Goal: Task Accomplishment & Management: Manage account settings

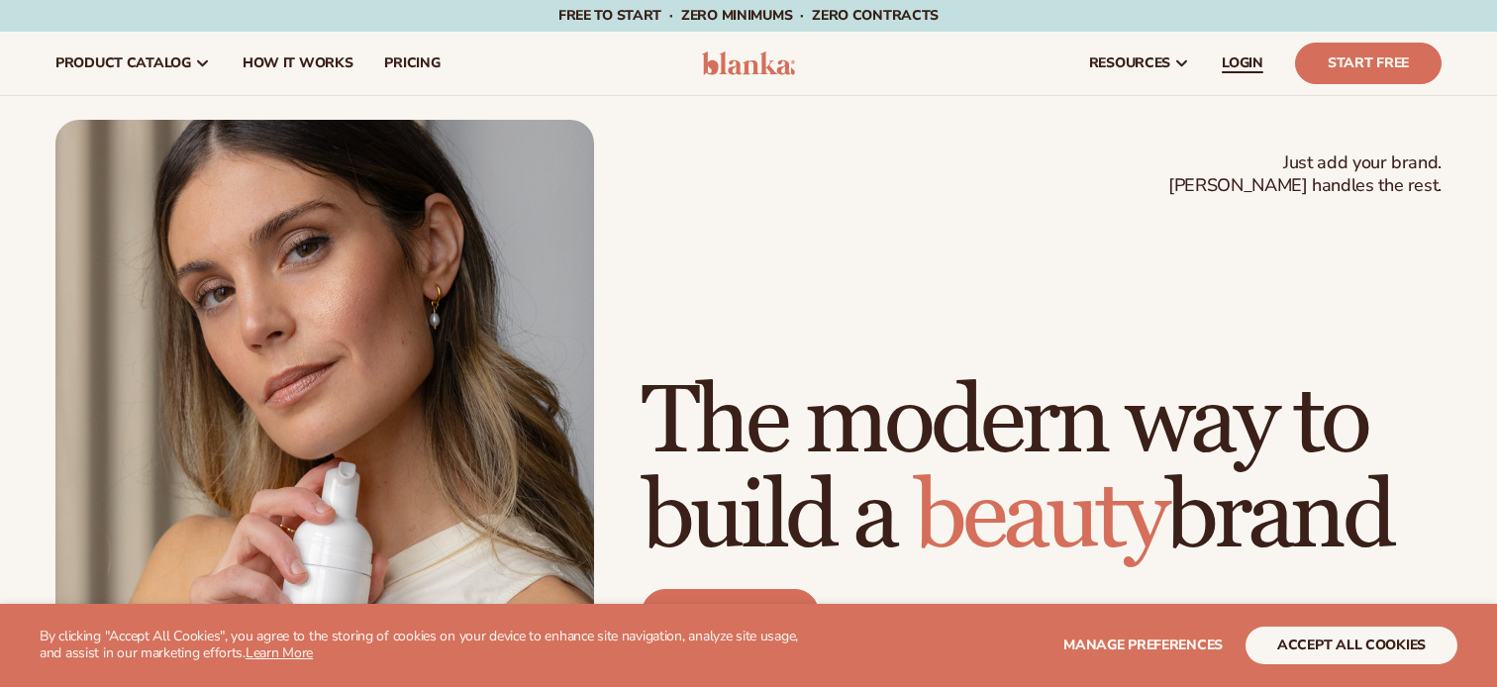
click at [1248, 67] on span "LOGIN" at bounding box center [1243, 63] width 42 height 16
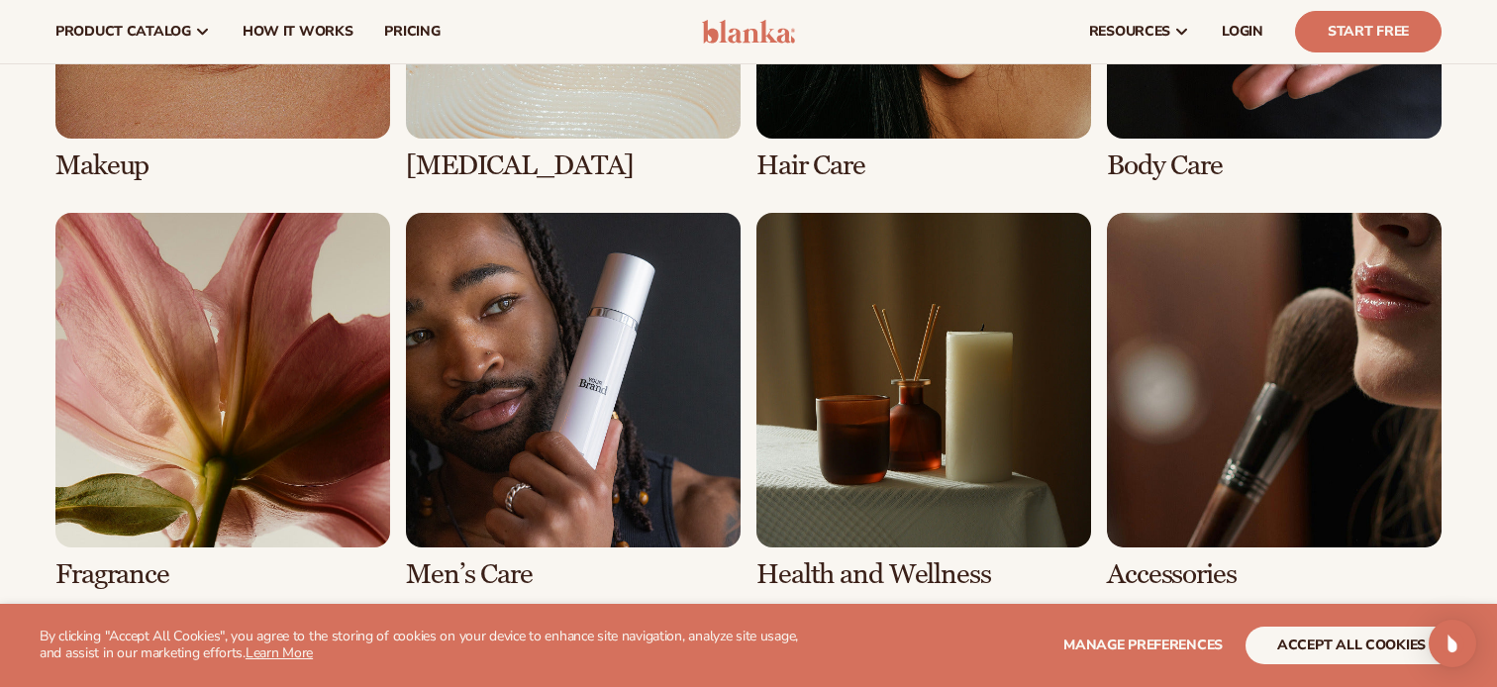
scroll to position [3914, 0]
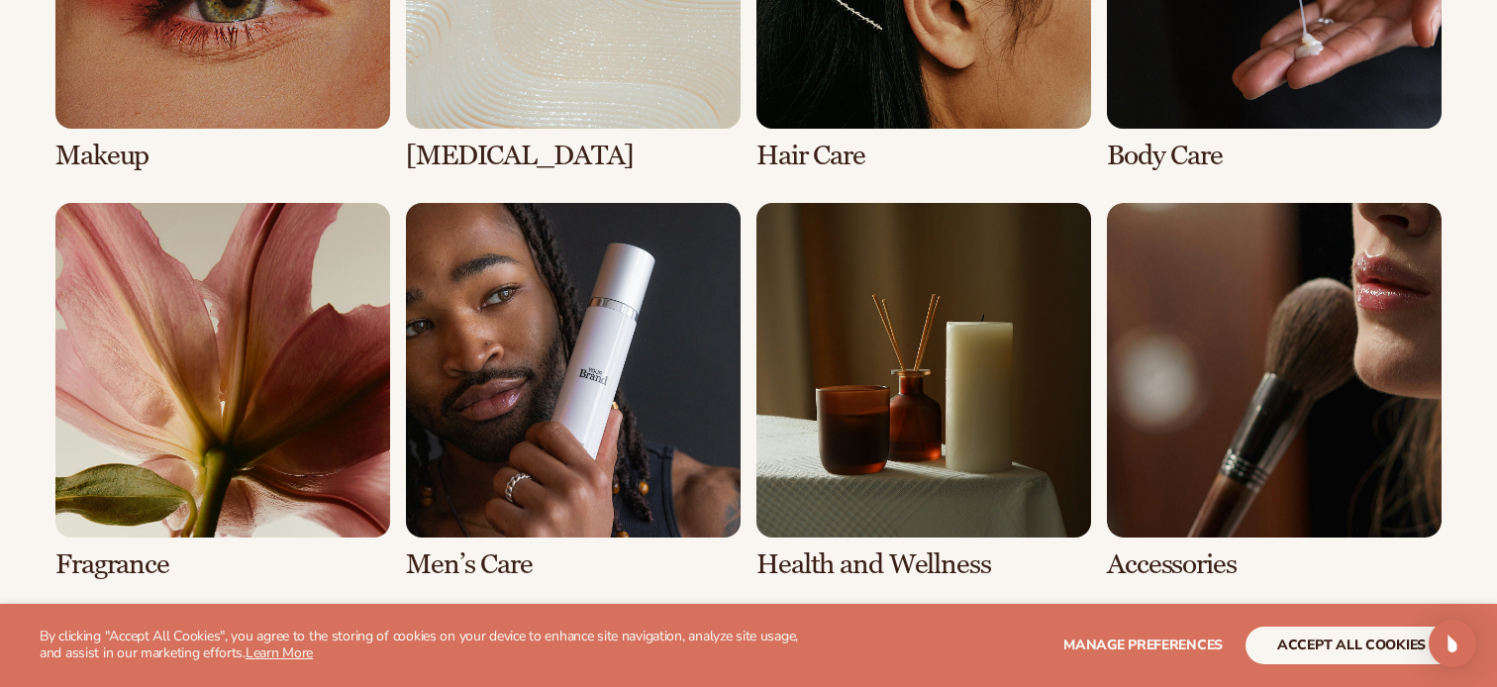
click at [1316, 337] on link "8 / 8" at bounding box center [1274, 391] width 335 height 377
click at [1151, 563] on link "8 / 8" at bounding box center [1274, 391] width 335 height 377
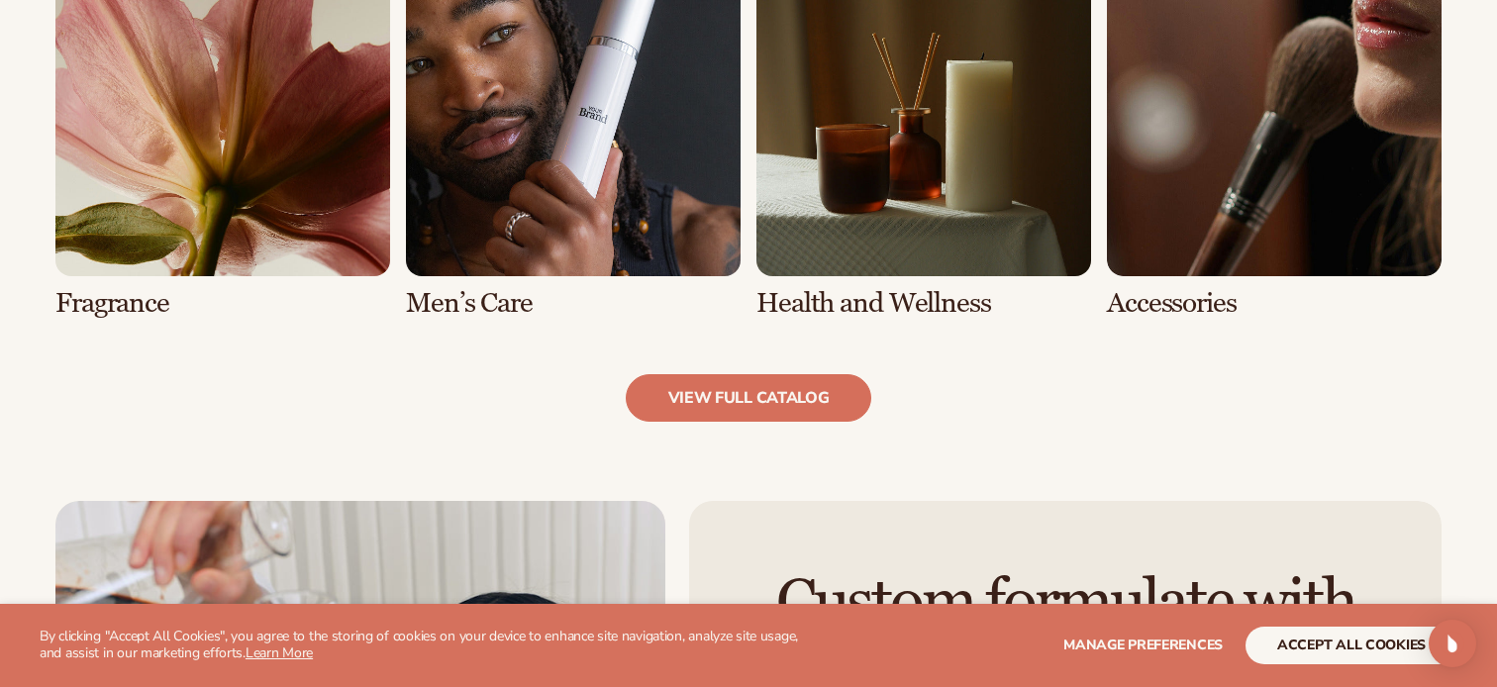
scroll to position [1985, 0]
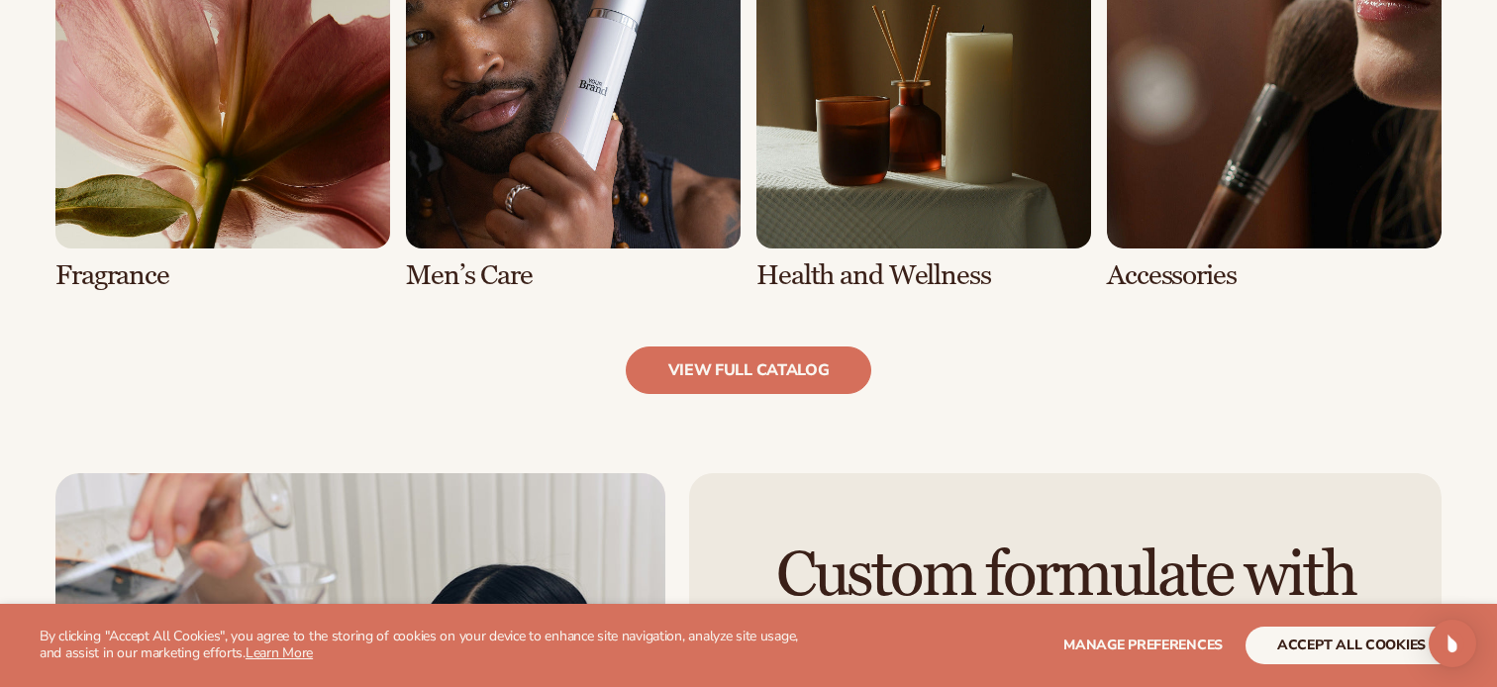
click at [1131, 274] on link "8 / 8" at bounding box center [1274, 102] width 335 height 377
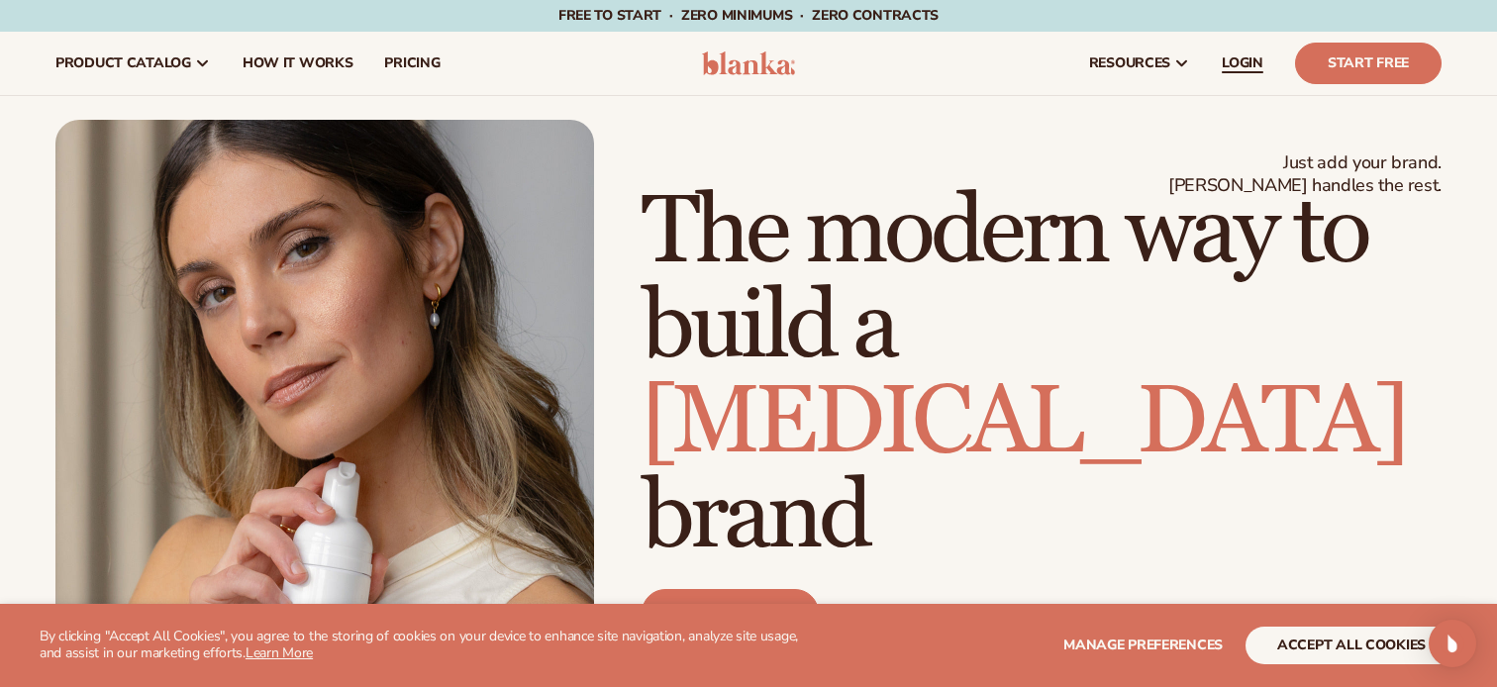
click at [1236, 75] on link "LOGIN" at bounding box center [1242, 63] width 73 height 63
